Goal: Information Seeking & Learning: Compare options

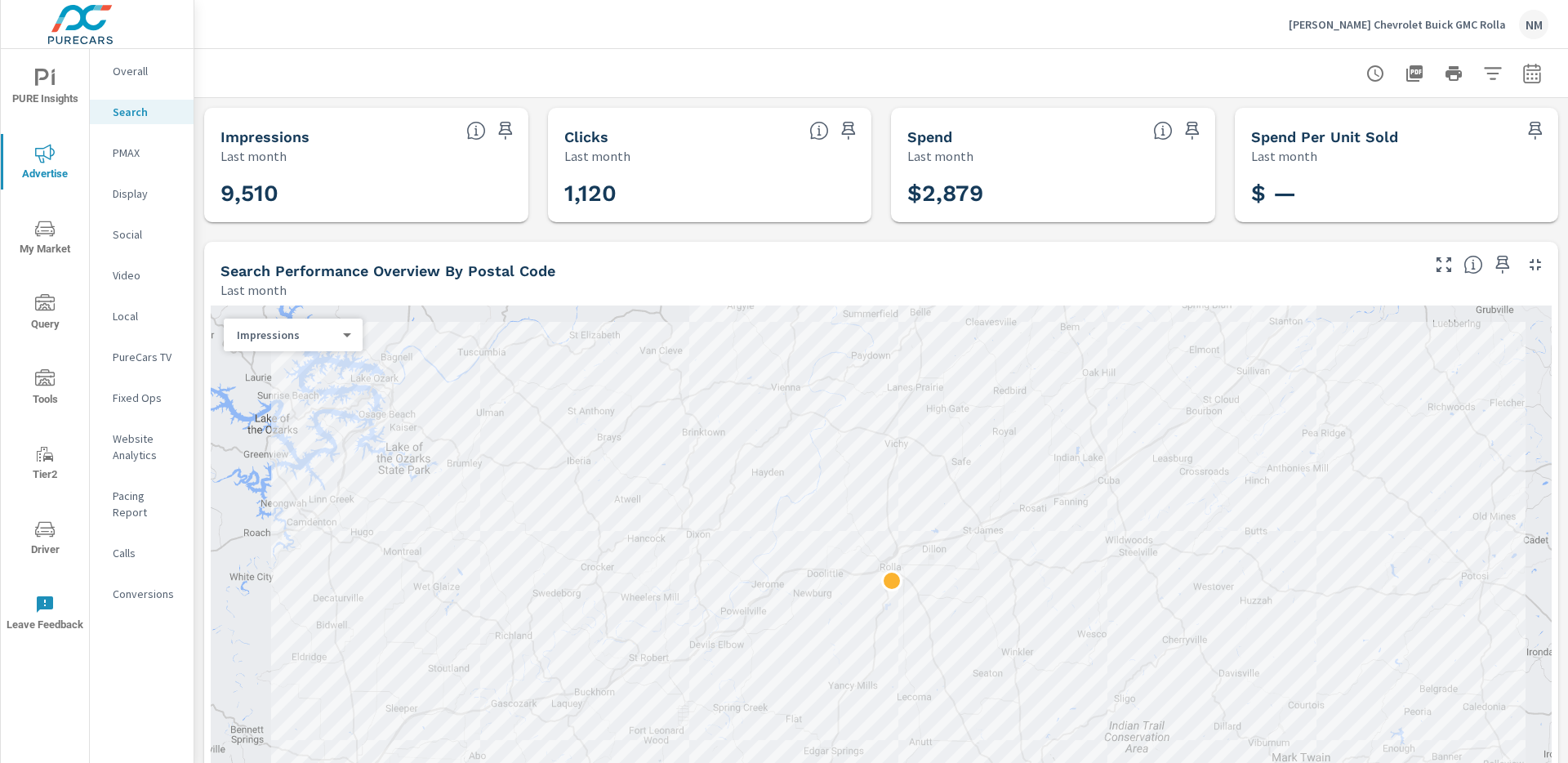
scroll to position [2459, 0]
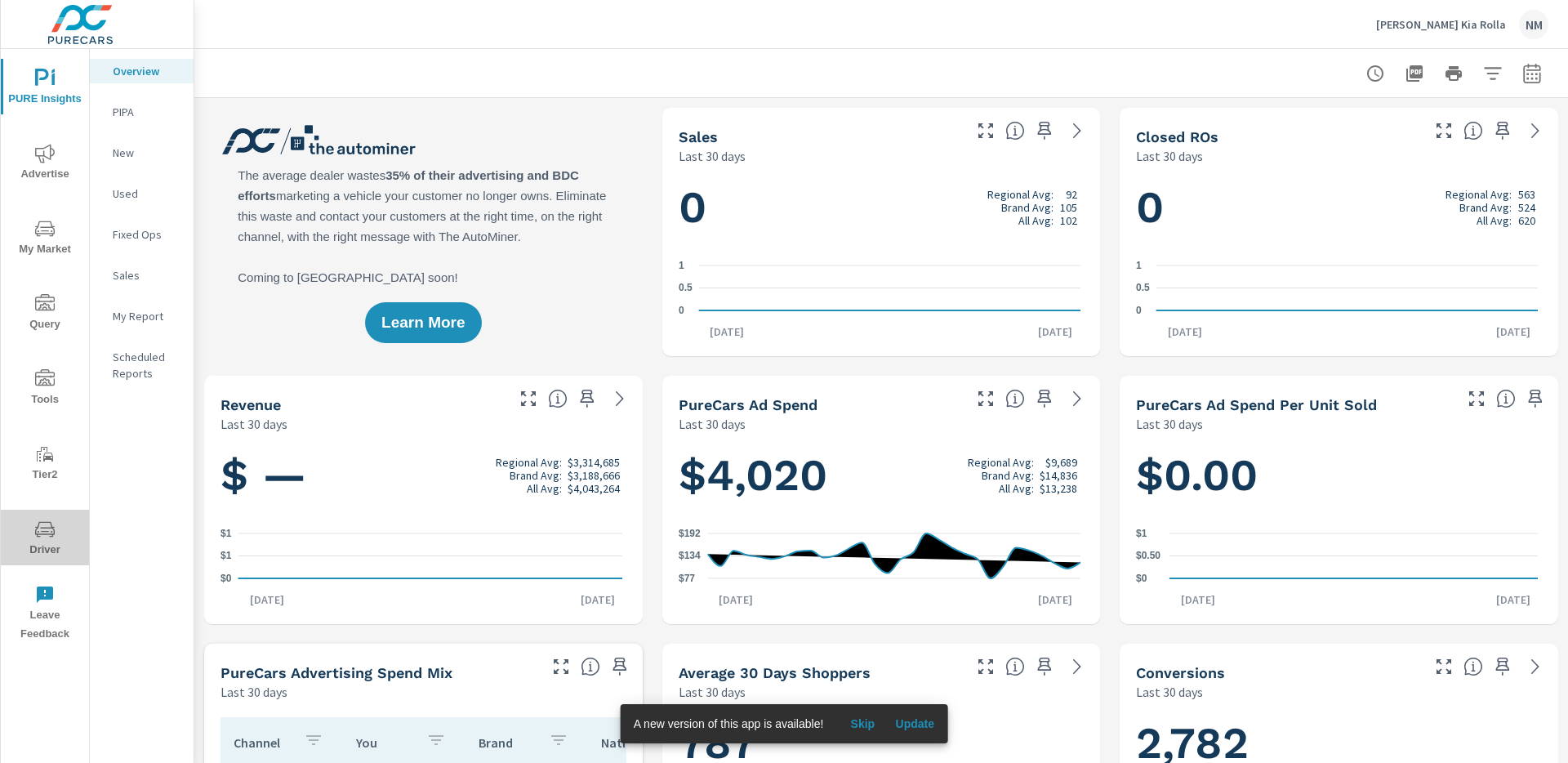
click at [54, 517] on button "Driver" at bounding box center [45, 538] width 88 height 56
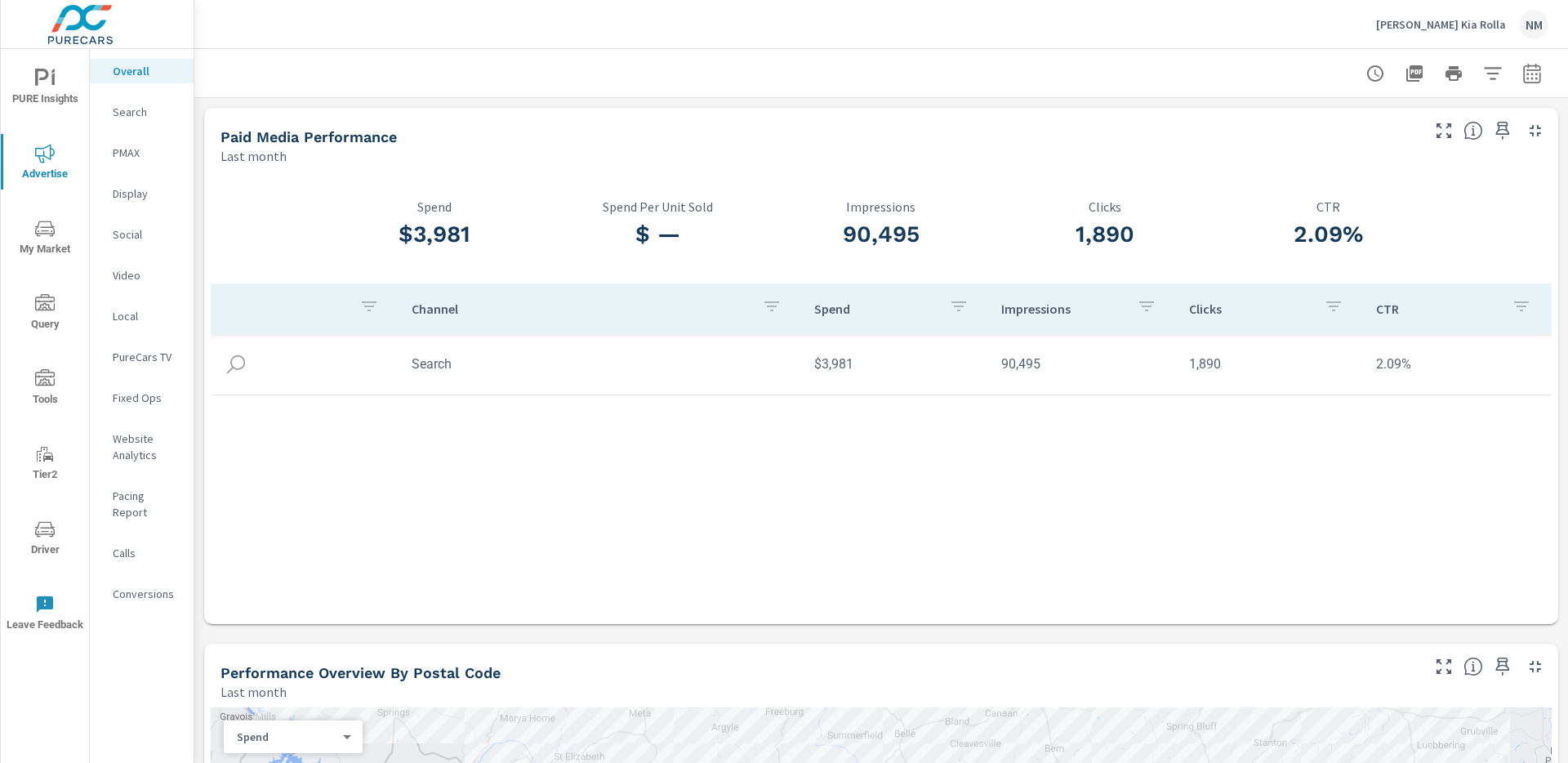
click at [145, 114] on p "Search" at bounding box center [147, 112] width 68 height 17
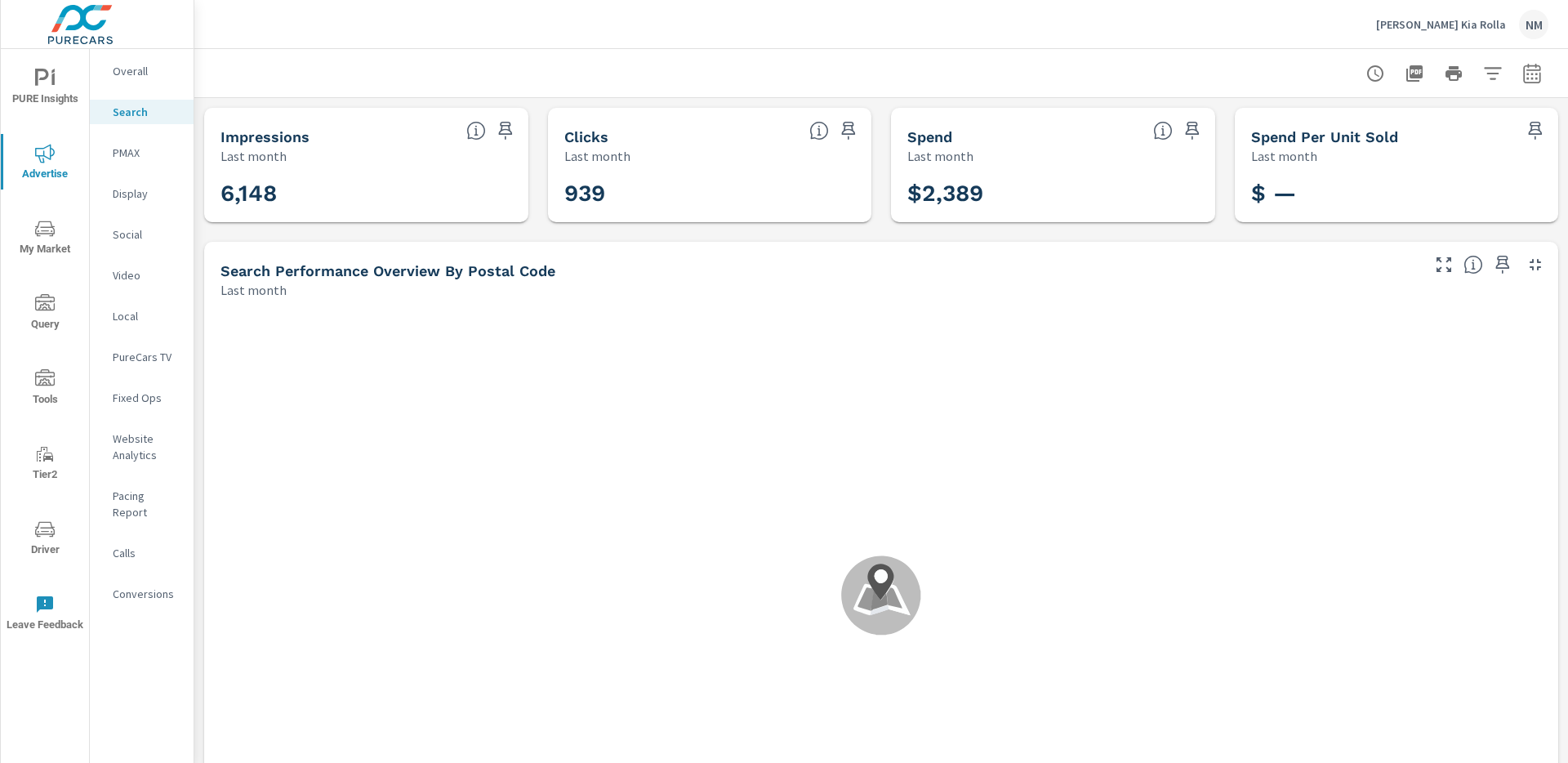
click at [1527, 71] on icon "button" at bounding box center [1532, 73] width 19 height 19
select select "Last month"
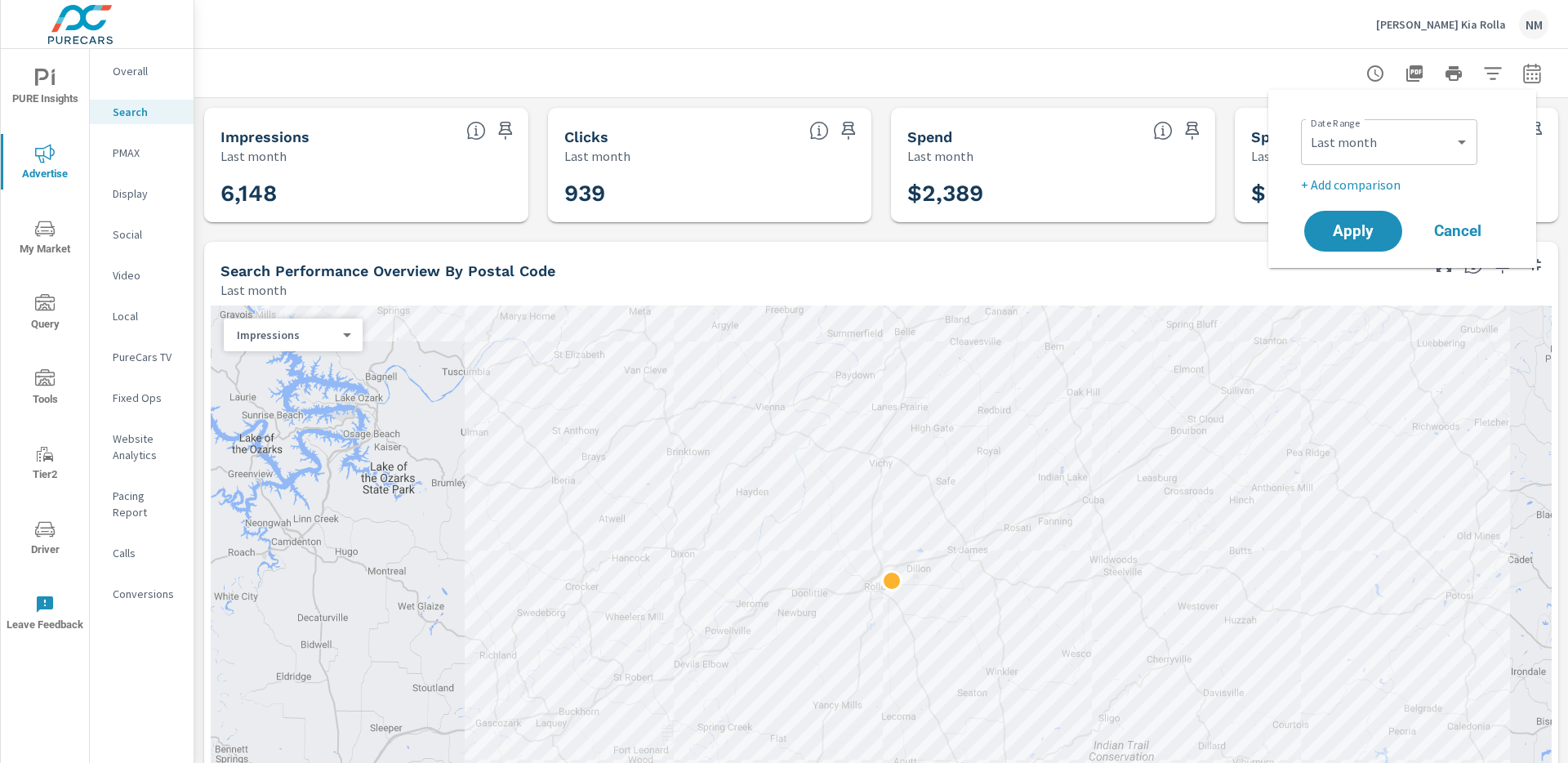
click at [1372, 182] on p "+ Add comparison" at bounding box center [1405, 184] width 209 height 19
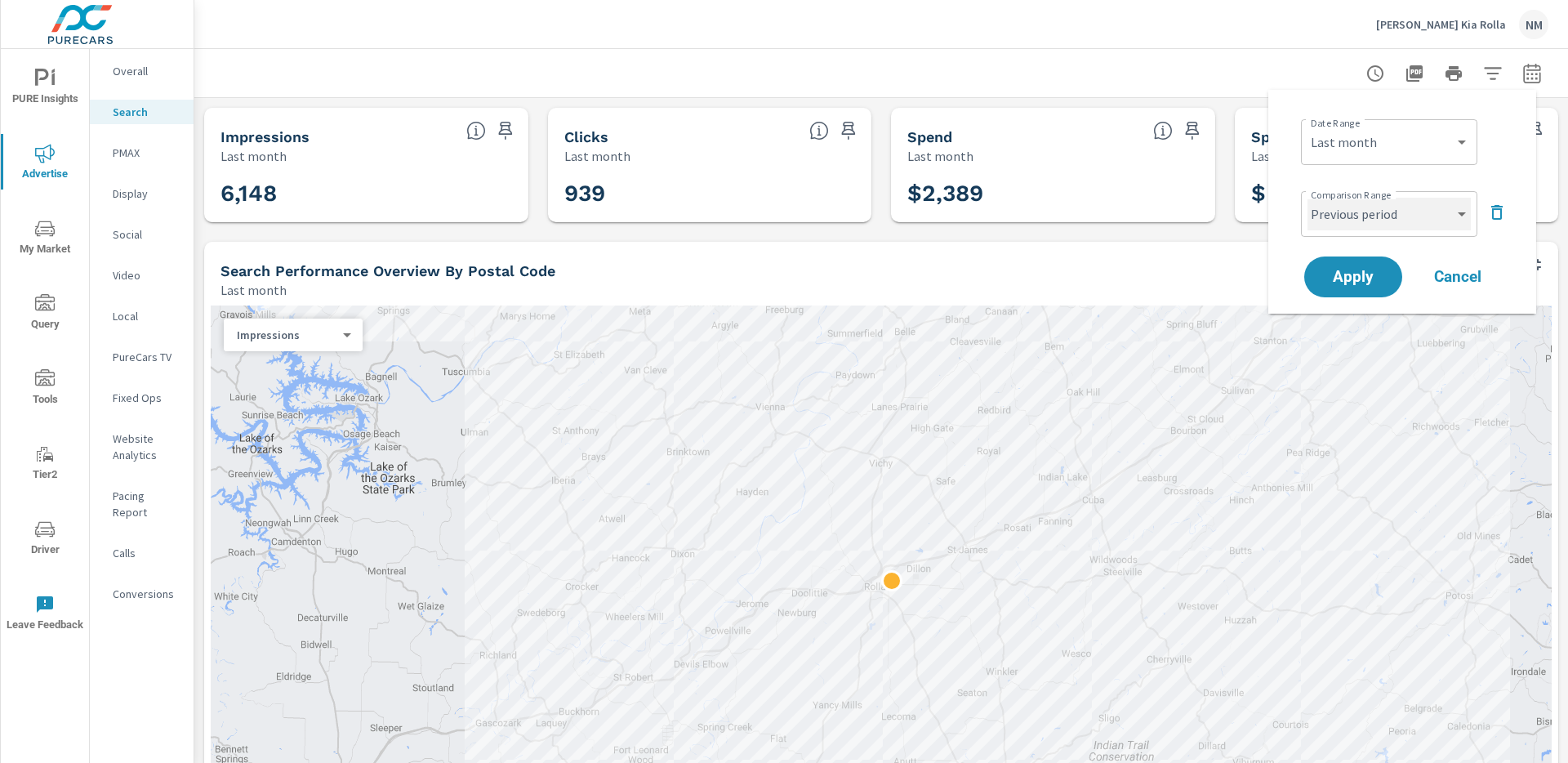
click at [1387, 218] on select "Custom Previous period Previous month Previous year" at bounding box center [1389, 213] width 163 height 32
select select "Previous month"
click at [1365, 277] on span "Apply" at bounding box center [1353, 278] width 67 height 16
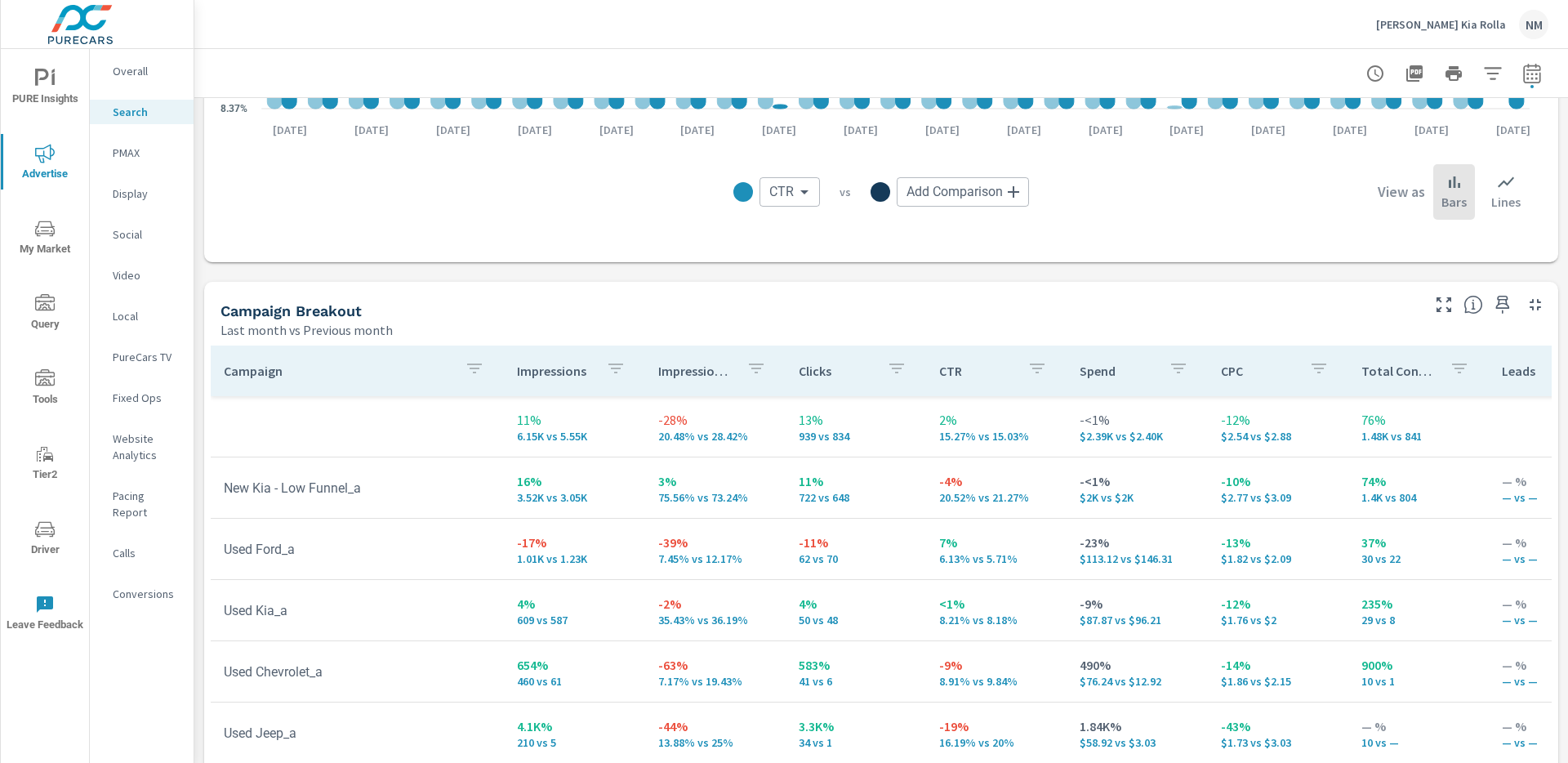
scroll to position [1401, 0]
